Goal: Information Seeking & Learning: Learn about a topic

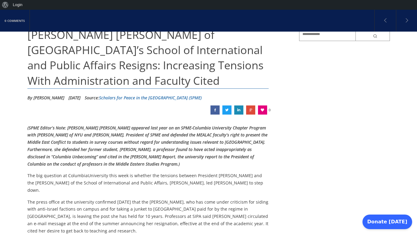
scroll to position [266, 0]
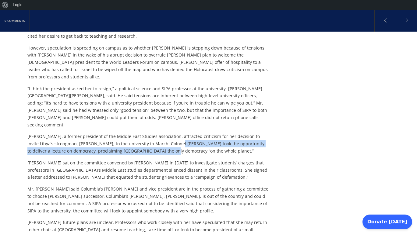
drag, startPoint x: 169, startPoint y: 123, endPoint x: 157, endPoint y: 128, distance: 12.8
click at [157, 133] on p "[PERSON_NAME], a former president of the Middle East Studies association, attra…" at bounding box center [147, 144] width 241 height 22
click at [156, 133] on p "[PERSON_NAME], a former president of the Middle East Studies association, attra…" at bounding box center [147, 144] width 241 height 22
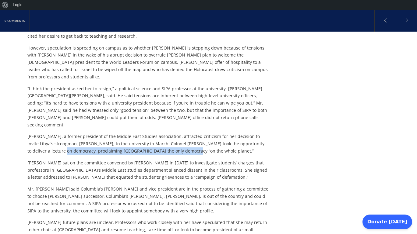
drag, startPoint x: 175, startPoint y: 128, endPoint x: 53, endPoint y: 128, distance: 121.4
click at [54, 133] on p "[PERSON_NAME], a former president of the Middle East Studies association, attra…" at bounding box center [147, 144] width 241 height 22
click at [53, 133] on p "[PERSON_NAME], a former president of the Middle East Studies association, attra…" at bounding box center [147, 144] width 241 height 22
drag, startPoint x: 44, startPoint y: 128, endPoint x: 100, endPoint y: 129, distance: 56.0
click at [100, 133] on p "[PERSON_NAME], a former president of the Middle East Studies association, attra…" at bounding box center [147, 144] width 241 height 22
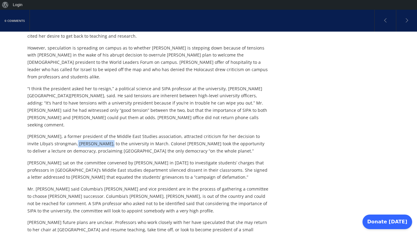
drag, startPoint x: 67, startPoint y: 123, endPoint x: 103, endPoint y: 123, distance: 36.2
click at [103, 133] on p "[PERSON_NAME], a former president of the Middle East Studies association, attra…" at bounding box center [147, 144] width 241 height 22
copy p "[PERSON_NAME]"
click at [168, 133] on p "[PERSON_NAME], a former president of the Middle East Studies association, attra…" at bounding box center [147, 144] width 241 height 22
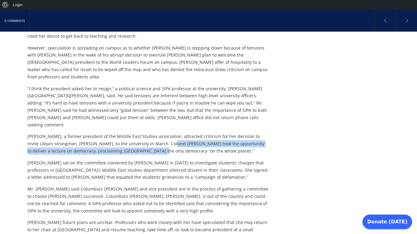
drag, startPoint x: 167, startPoint y: 123, endPoint x: 148, endPoint y: 128, distance: 19.9
click at [148, 133] on p "[PERSON_NAME], a former president of the Middle East Studies association, attra…" at bounding box center [147, 144] width 241 height 22
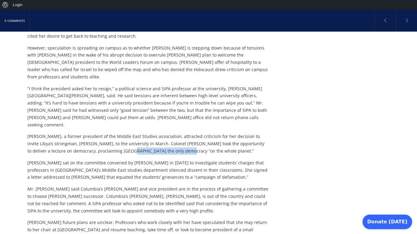
drag, startPoint x: 117, startPoint y: 128, endPoint x: 172, endPoint y: 129, distance: 55.4
click at [172, 133] on p "[PERSON_NAME], a former president of the Middle East Studies association, attra…" at bounding box center [147, 144] width 241 height 22
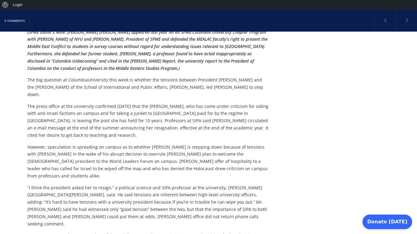
scroll to position [0, 0]
